Goal: Task Accomplishment & Management: Use online tool/utility

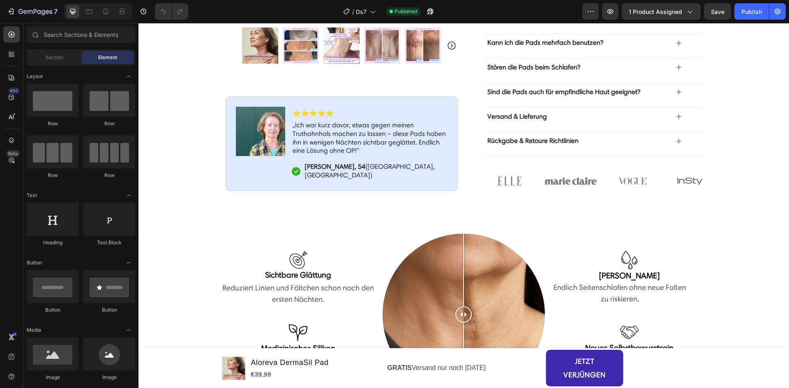
scroll to position [217, 0]
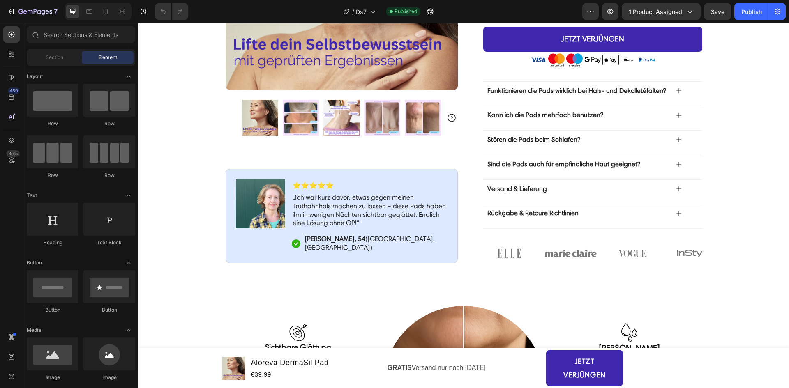
click at [101, 13] on div at bounding box center [105, 11] width 13 height 13
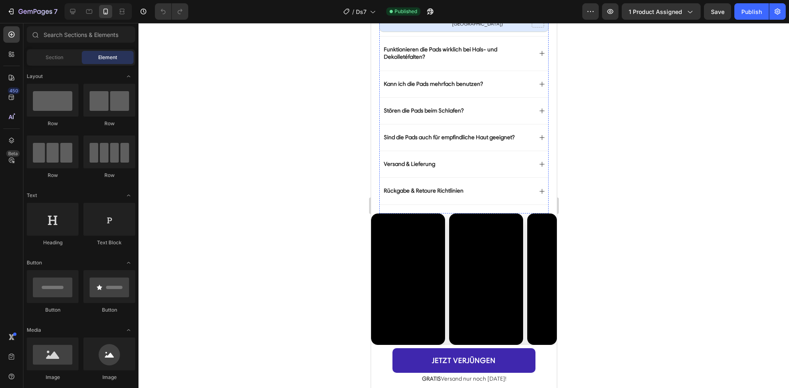
scroll to position [617, 0]
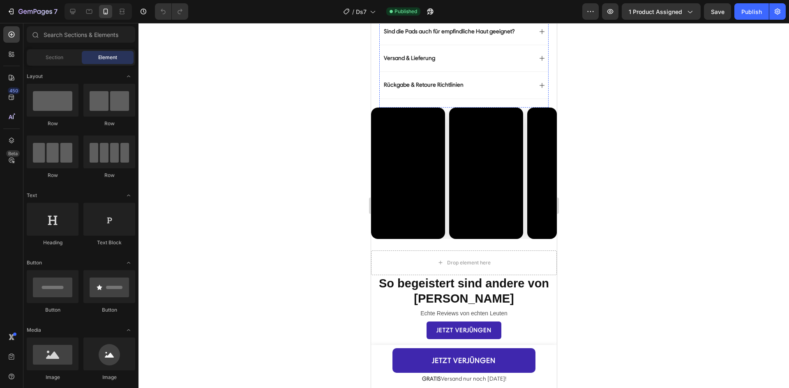
click at [457, 160] on video at bounding box center [486, 174] width 74 height 132
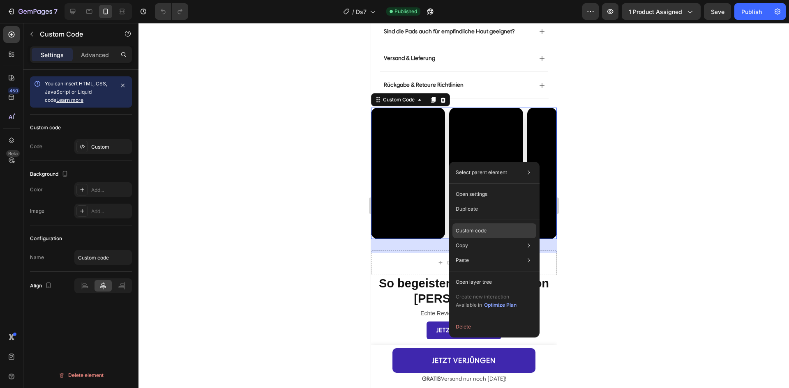
click at [508, 233] on div "Custom code" at bounding box center [495, 231] width 84 height 15
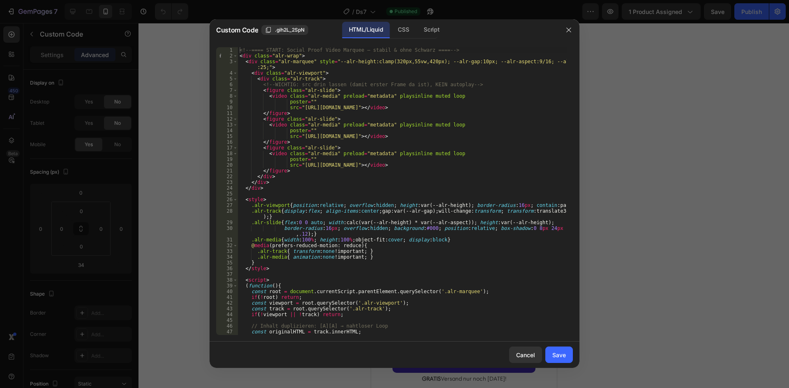
scroll to position [123, 0]
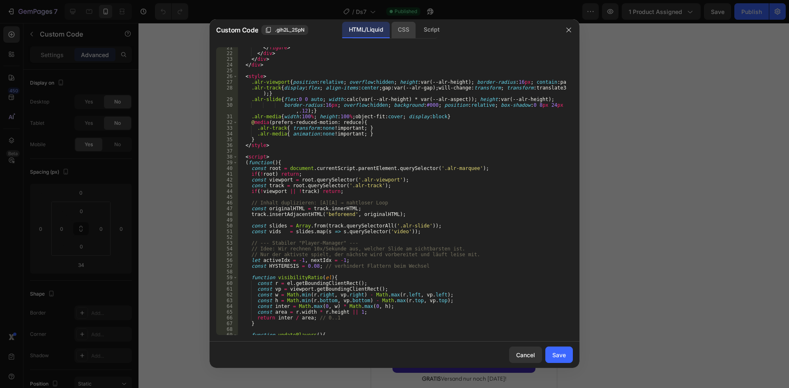
click at [403, 34] on div "CSS" at bounding box center [403, 30] width 24 height 16
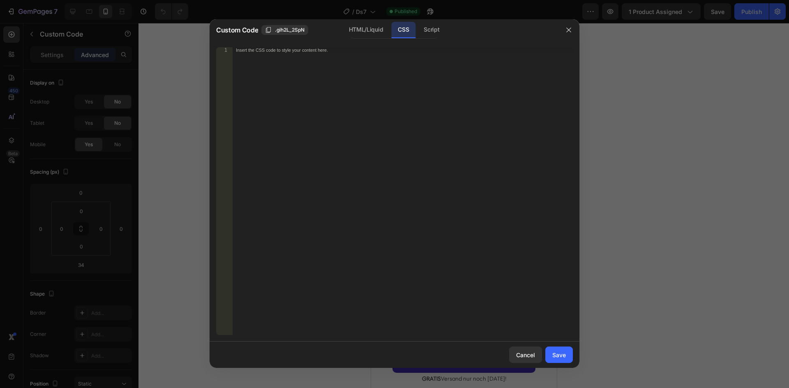
click at [621, 98] on div at bounding box center [394, 194] width 789 height 388
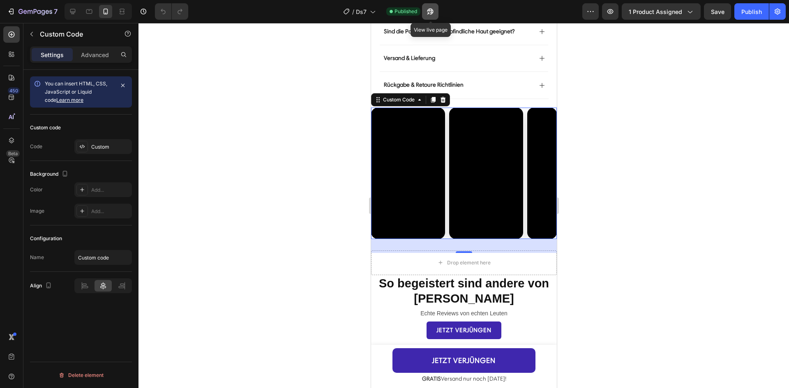
click at [436, 16] on button "button" at bounding box center [430, 11] width 16 height 16
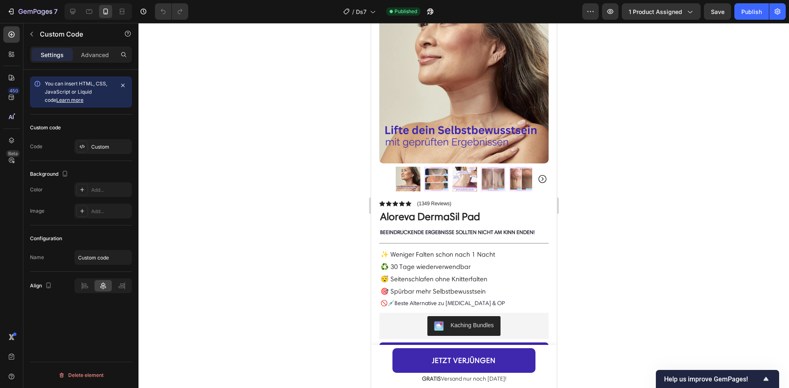
scroll to position [0, 0]
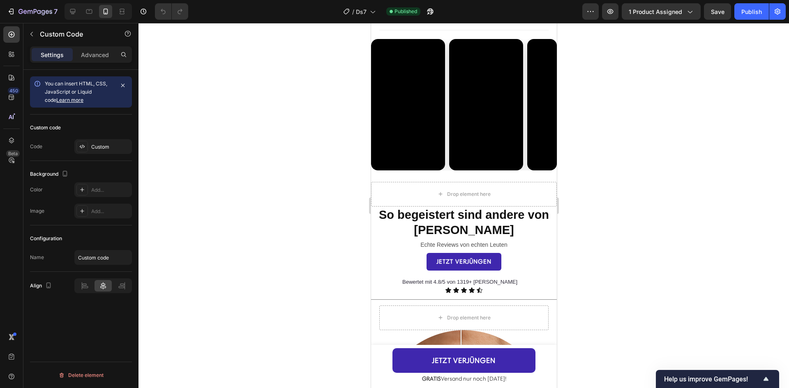
click at [417, 76] on video at bounding box center [408, 105] width 74 height 132
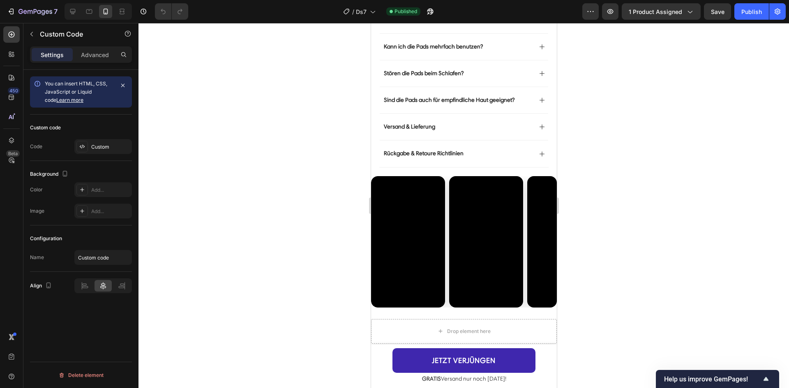
click at [454, 213] on video at bounding box center [486, 242] width 74 height 132
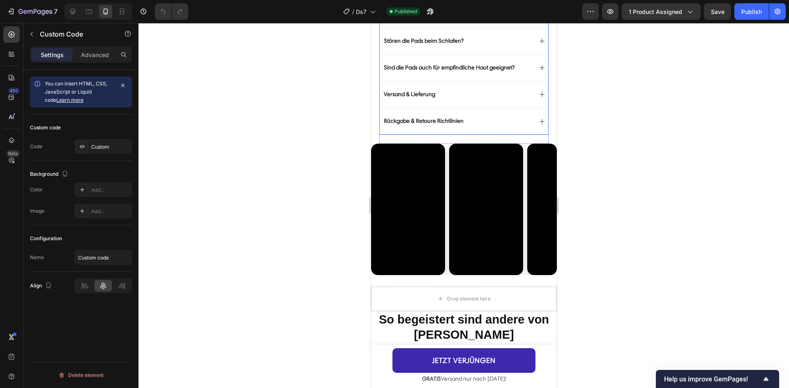
scroll to position [617, 0]
